Goal: Information Seeking & Learning: Learn about a topic

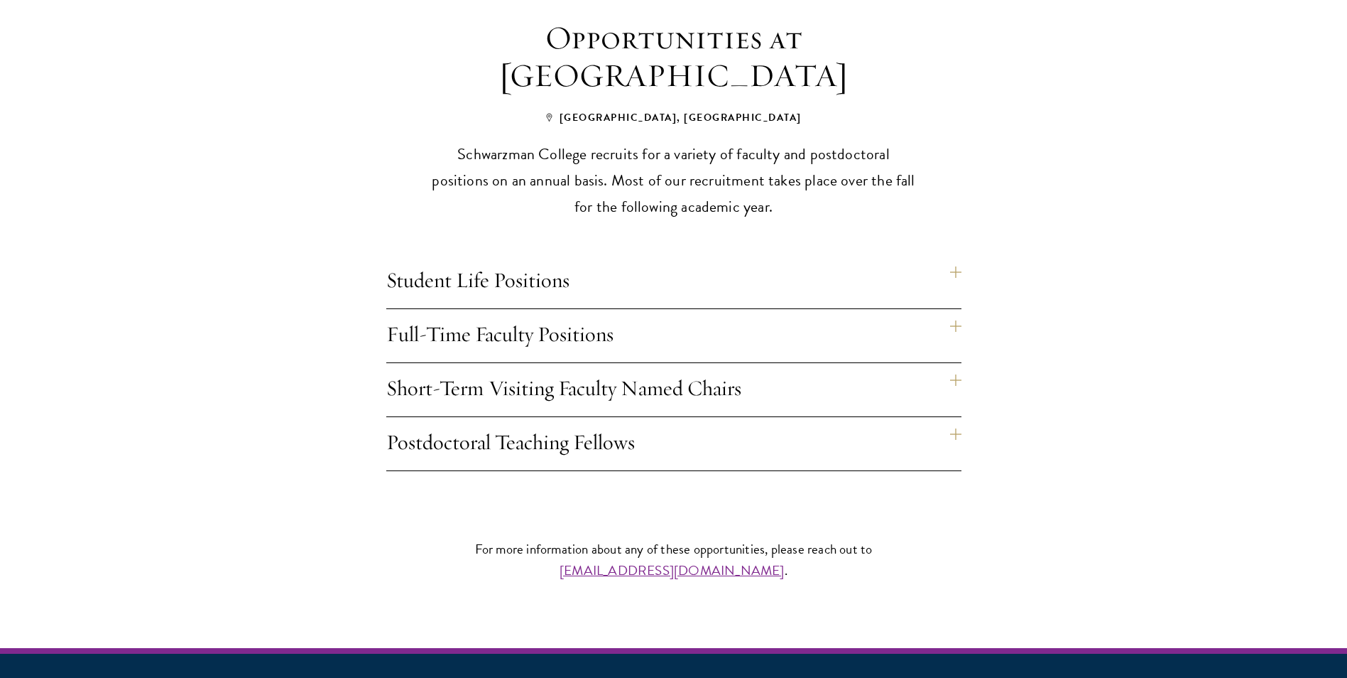
click at [955, 309] on h4 "Full-Time Faculty Positions" at bounding box center [673, 335] width 575 height 53
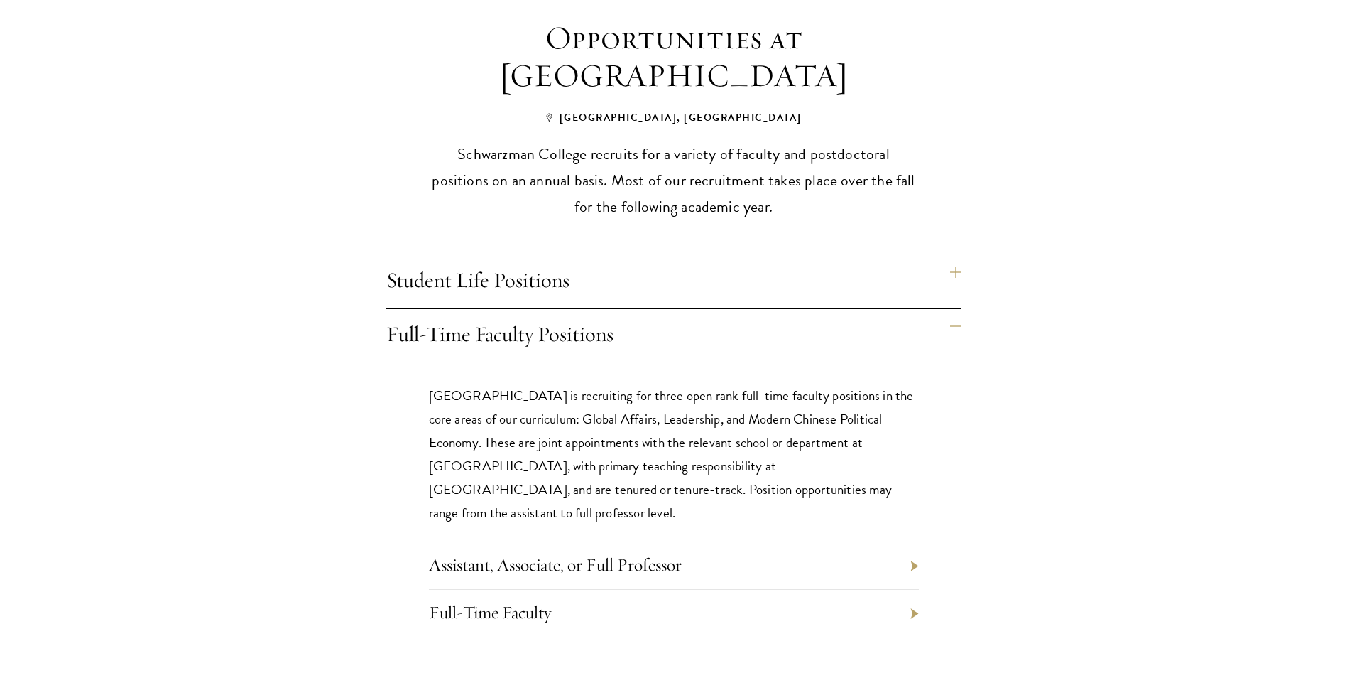
click at [484, 384] on p "Schwarzman College is recruiting for three open rank full-time faculty position…" at bounding box center [674, 454] width 490 height 141
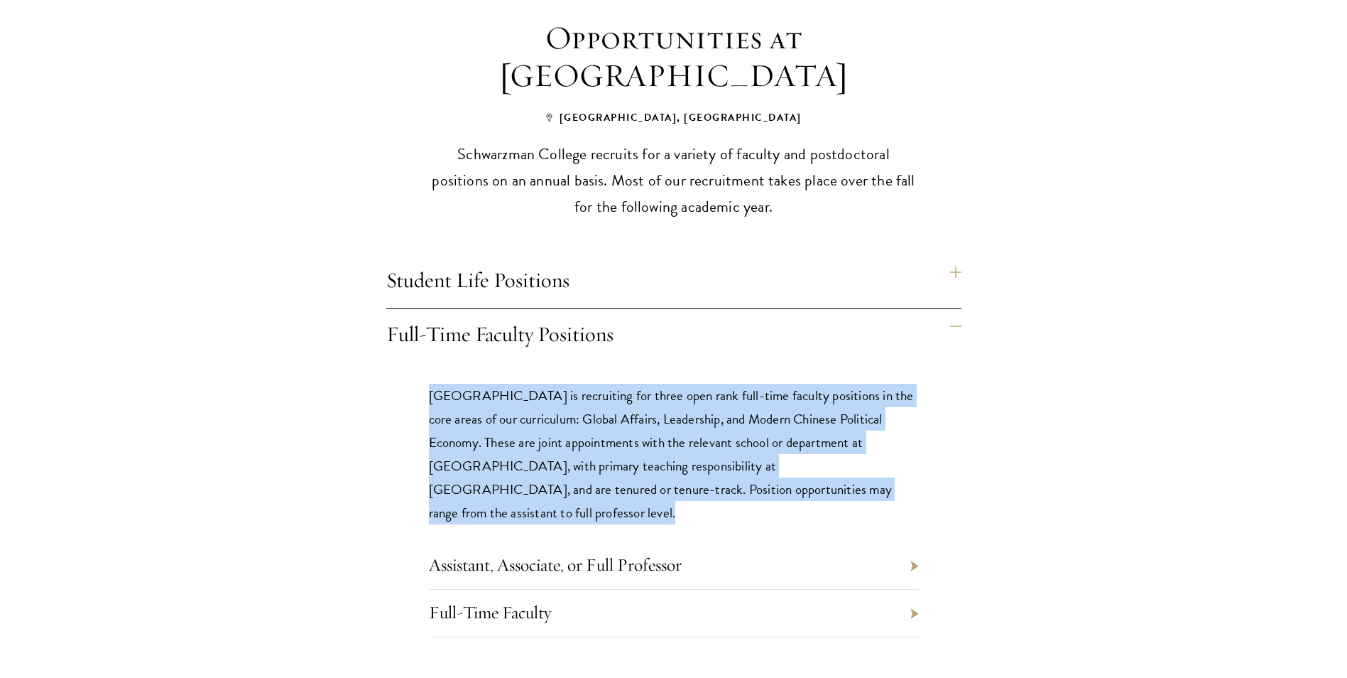
click at [484, 384] on p "Schwarzman College is recruiting for three open rank full-time faculty position…" at bounding box center [674, 454] width 490 height 141
drag, startPoint x: 484, startPoint y: 383, endPoint x: 467, endPoint y: 418, distance: 39.1
copy div "Schwarzman College is recruiting for three open rank full-time faculty position…"
click at [564, 553] on link "Assistant, Associate, or Full Professor" at bounding box center [555, 564] width 253 height 22
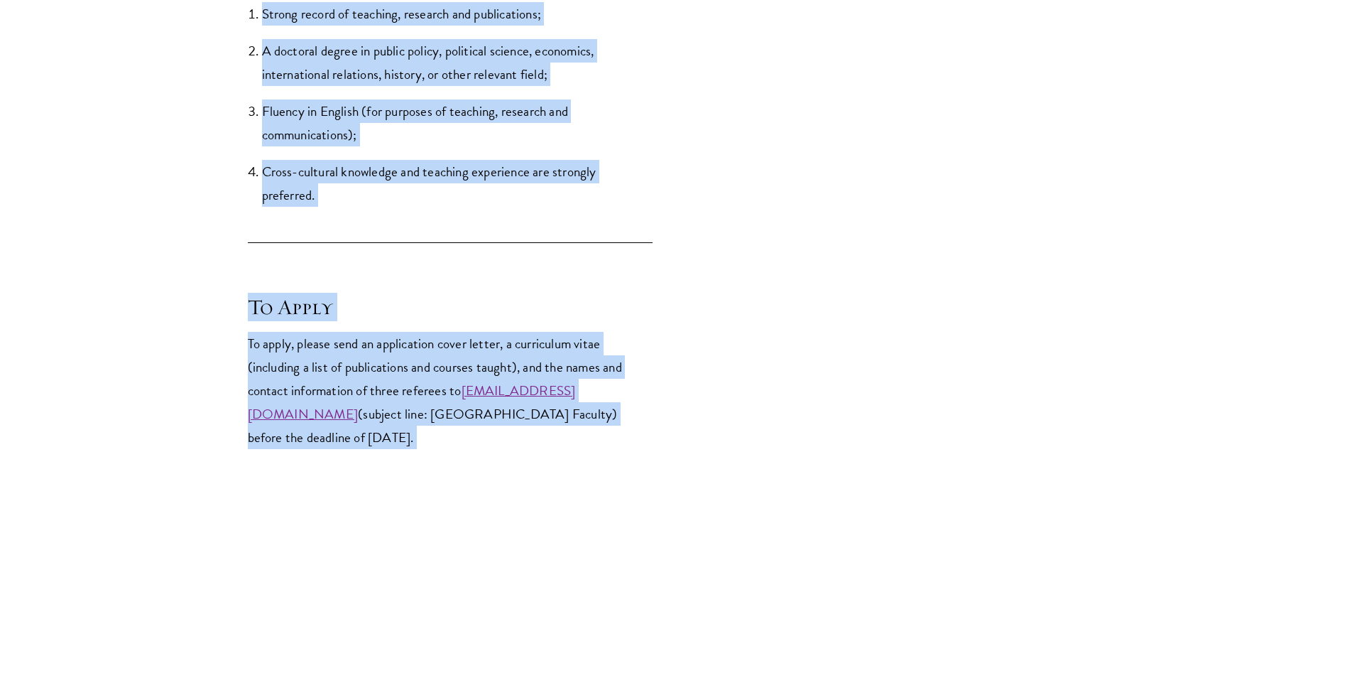
scroll to position [1974, 0]
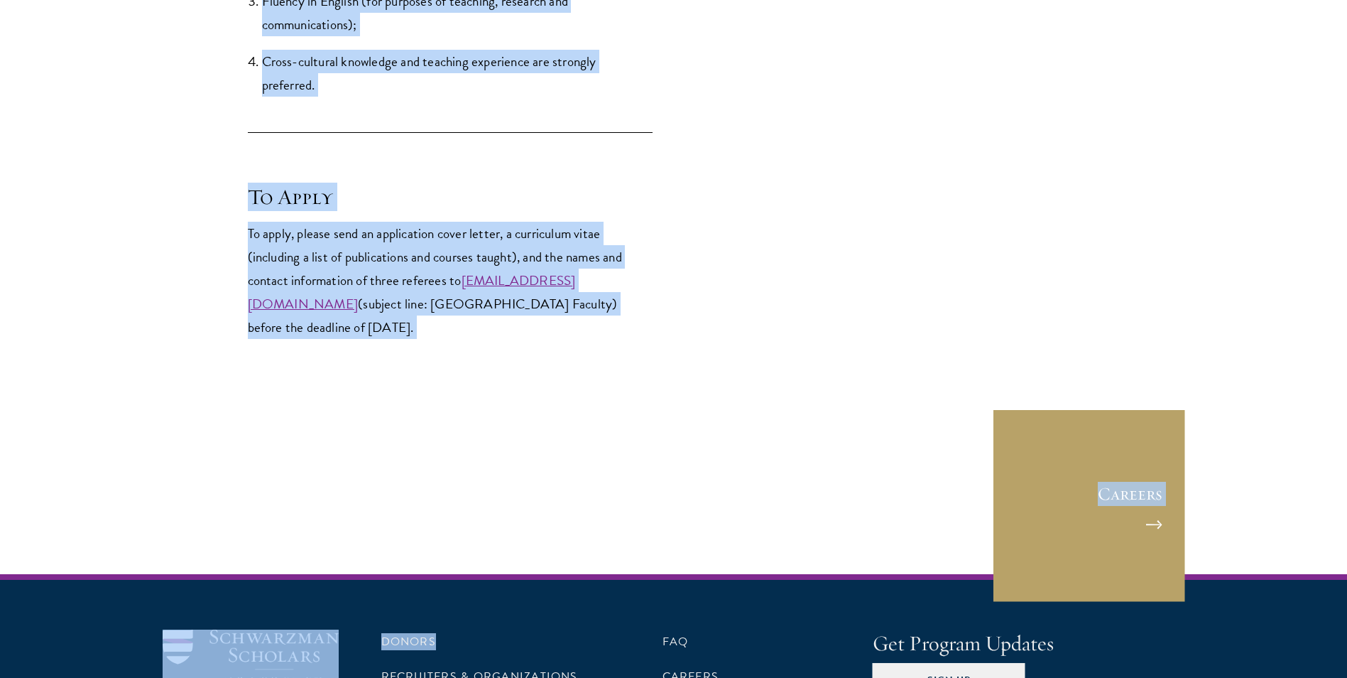
drag, startPoint x: 253, startPoint y: 339, endPoint x: 577, endPoint y: 352, distance: 324.9
copy div "Loremipsu, Dolorsita, co Adip Elitseddo Eius-Temp Incidid Utlabore et Doloremag…"
